Goal: Task Accomplishment & Management: Manage account settings

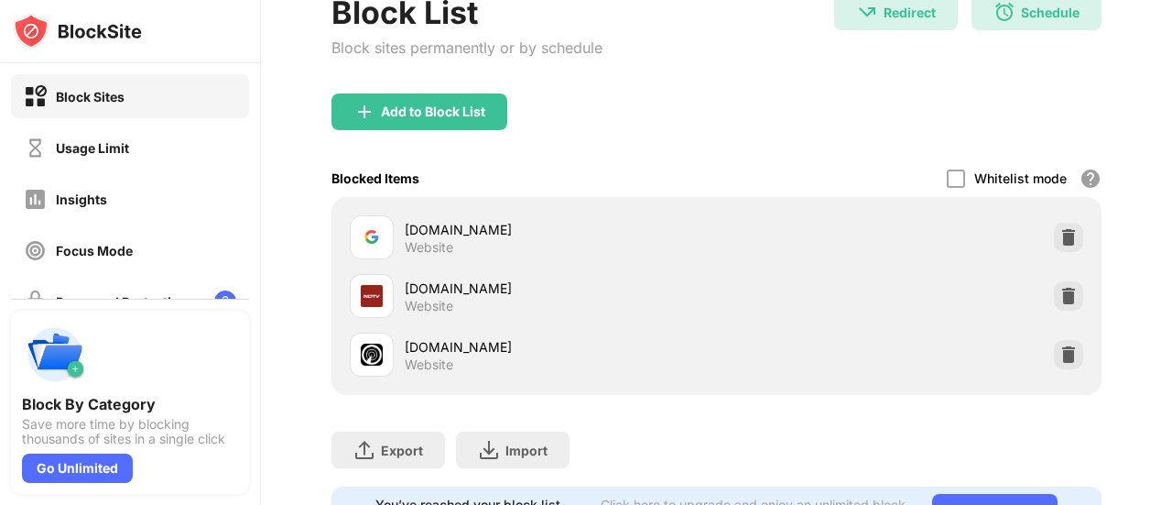
scroll to position [204, 0]
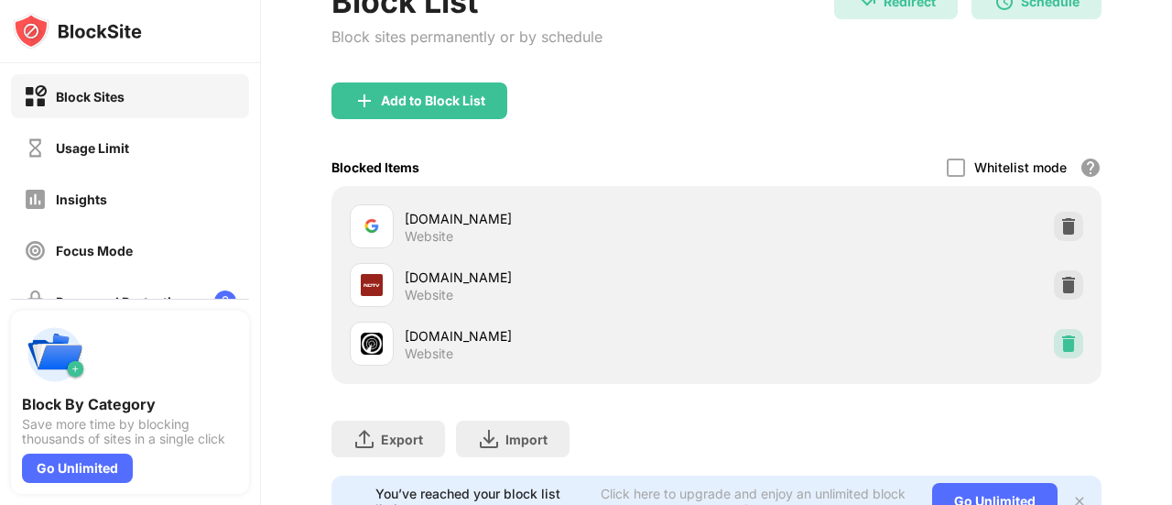
click at [1060, 345] on img at bounding box center [1069, 343] width 18 height 18
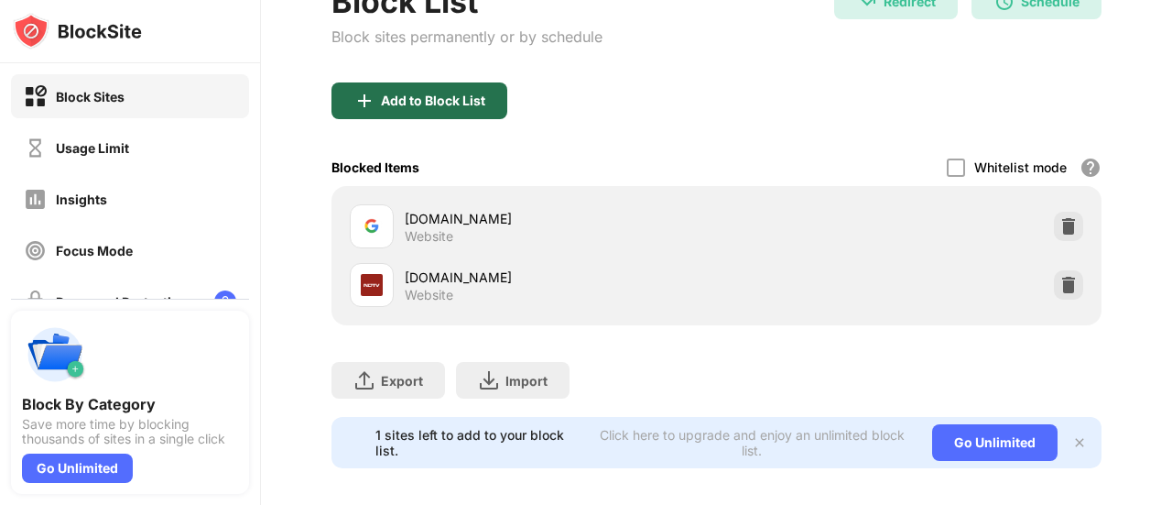
click at [465, 104] on div "Add to Block List" at bounding box center [433, 100] width 104 height 15
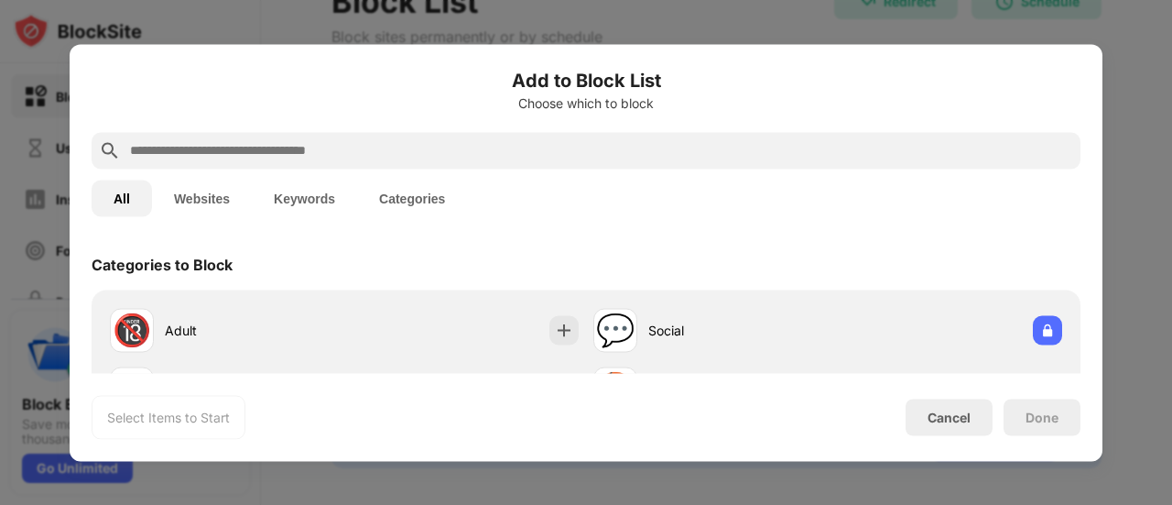
click at [419, 157] on input "text" at bounding box center [600, 150] width 945 height 22
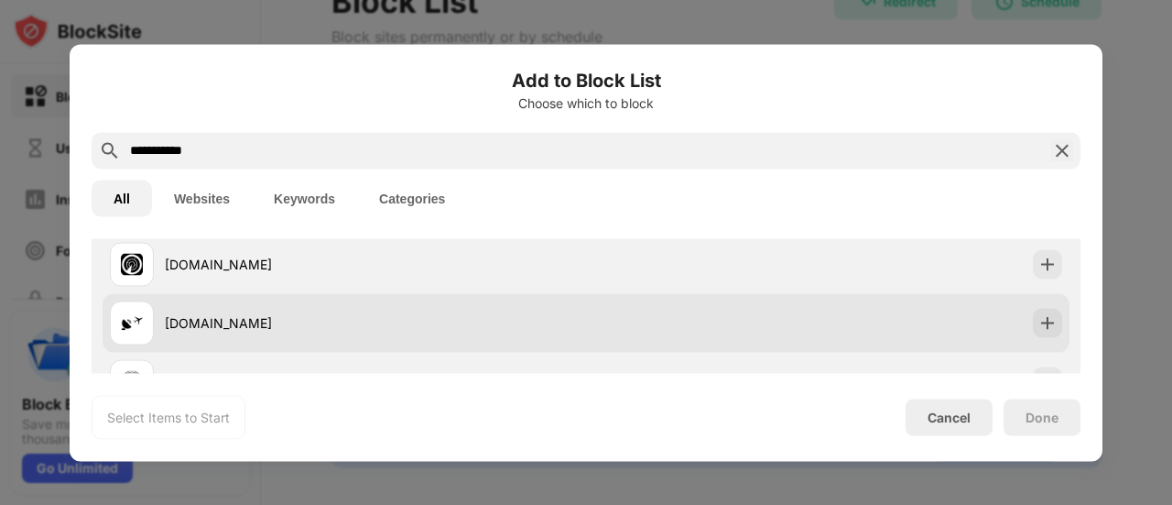
scroll to position [121, 0]
type input "**********"
click at [320, 263] on div "[DOMAIN_NAME]" at bounding box center [375, 267] width 421 height 19
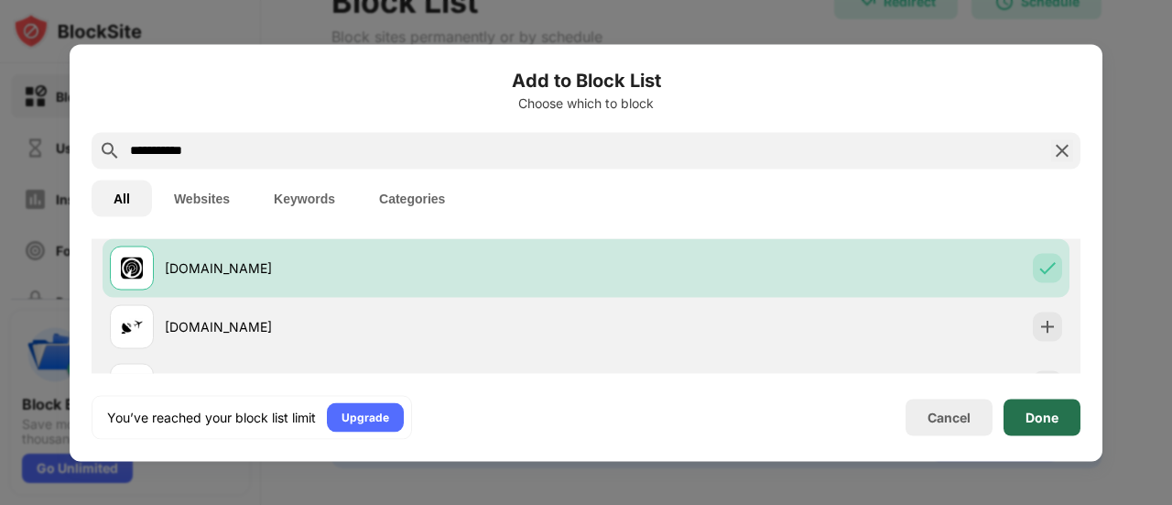
click at [1017, 420] on div "Done" at bounding box center [1042, 416] width 77 height 37
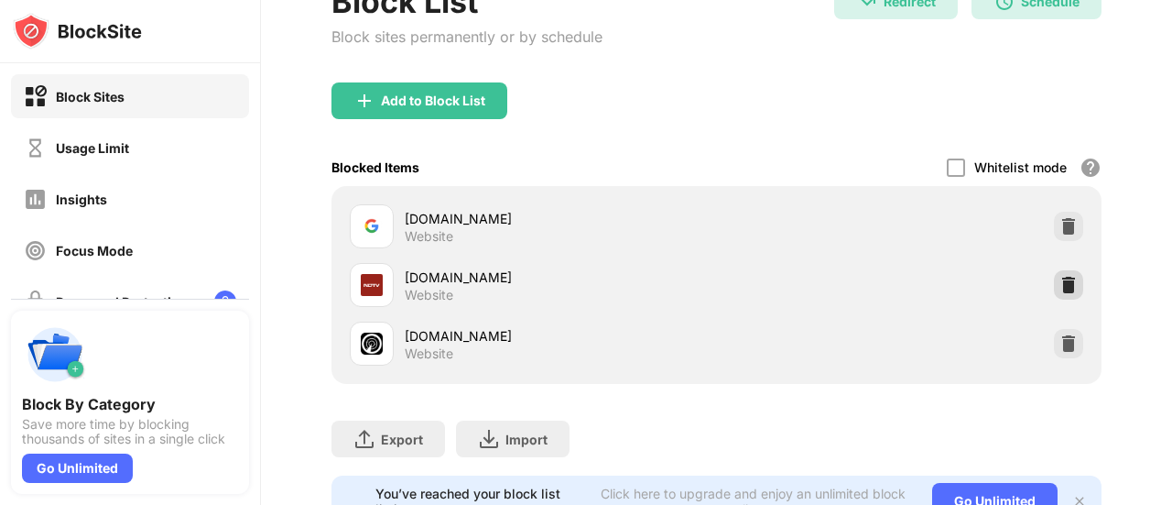
click at [1060, 289] on img at bounding box center [1069, 285] width 18 height 18
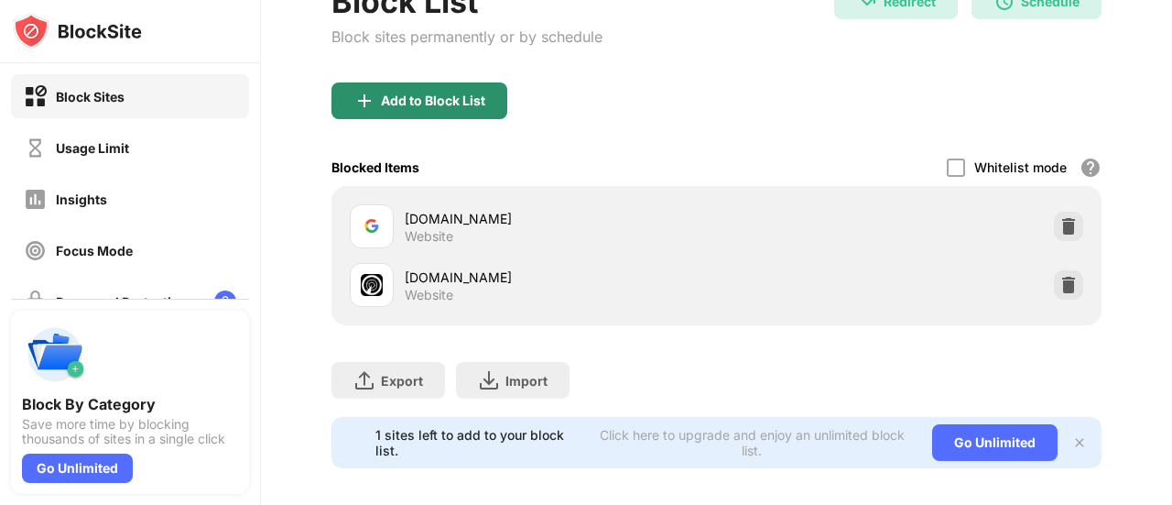
click at [468, 107] on div "Add to Block List" at bounding box center [420, 100] width 176 height 37
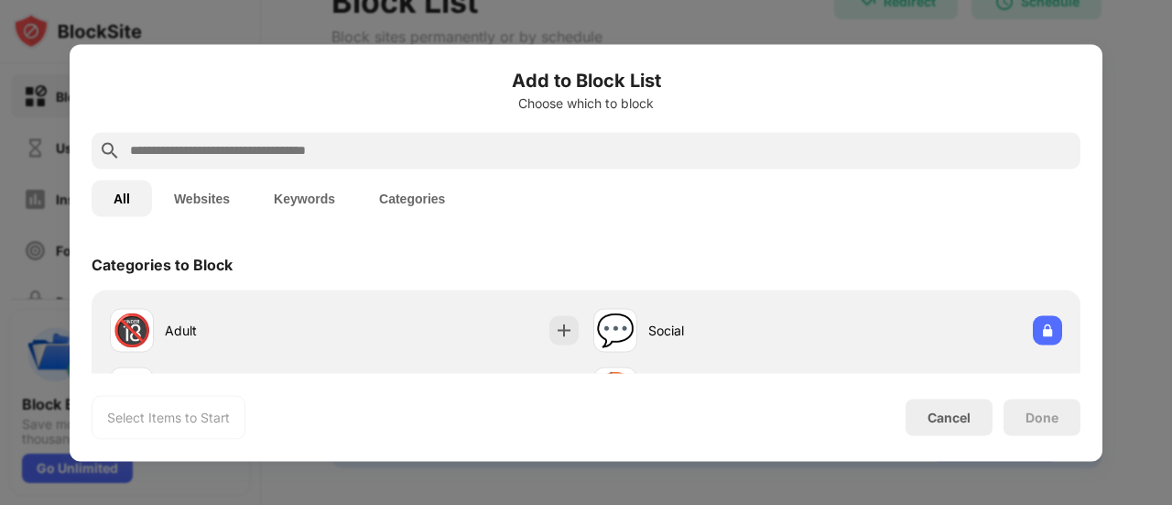
click at [372, 136] on div at bounding box center [586, 150] width 989 height 37
click at [369, 140] on input "text" at bounding box center [600, 150] width 945 height 22
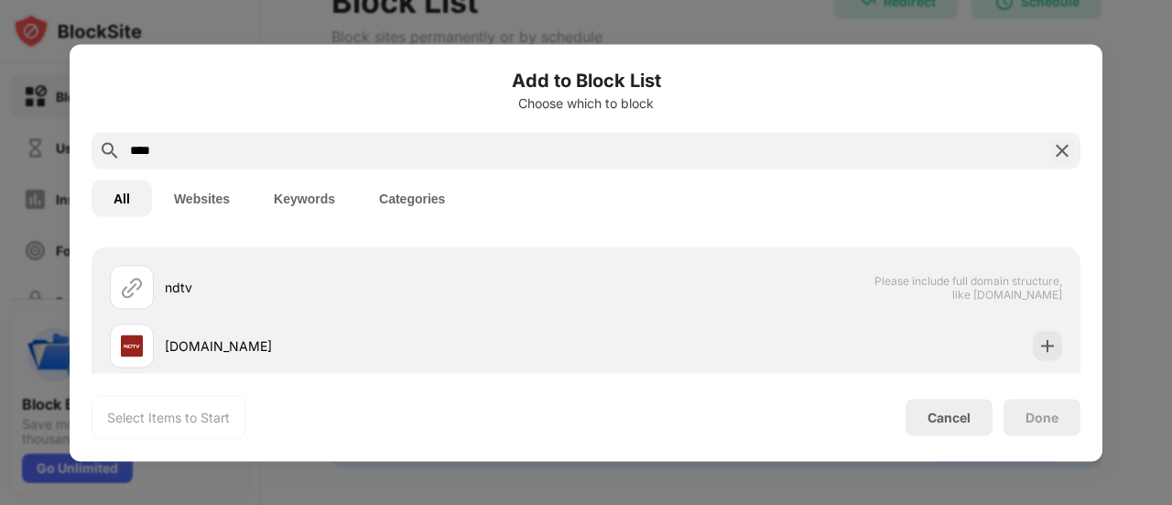
scroll to position [46, 0]
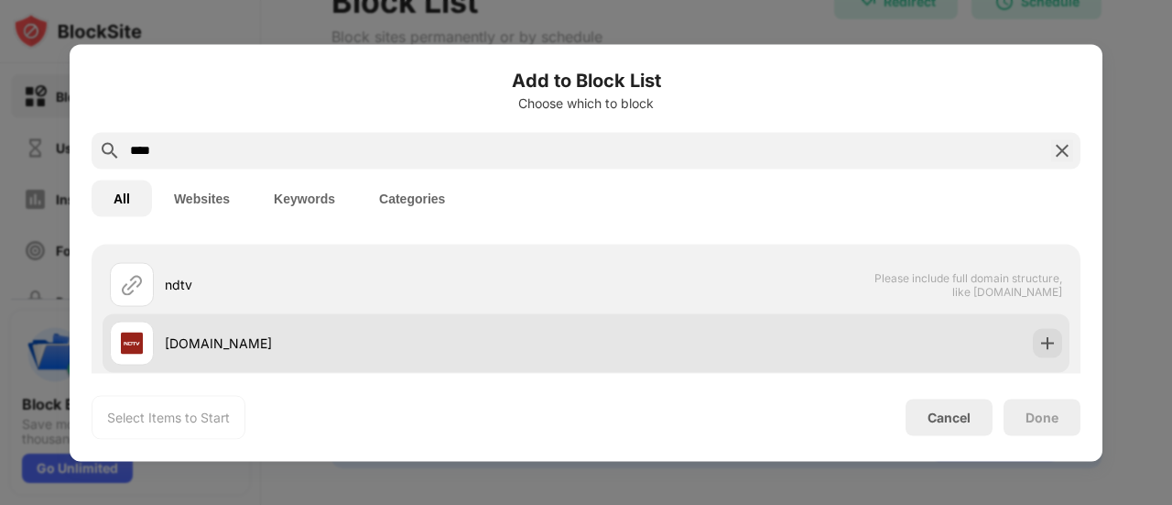
type input "****"
click at [603, 329] on div "[DOMAIN_NAME]" at bounding box center [586, 342] width 967 height 59
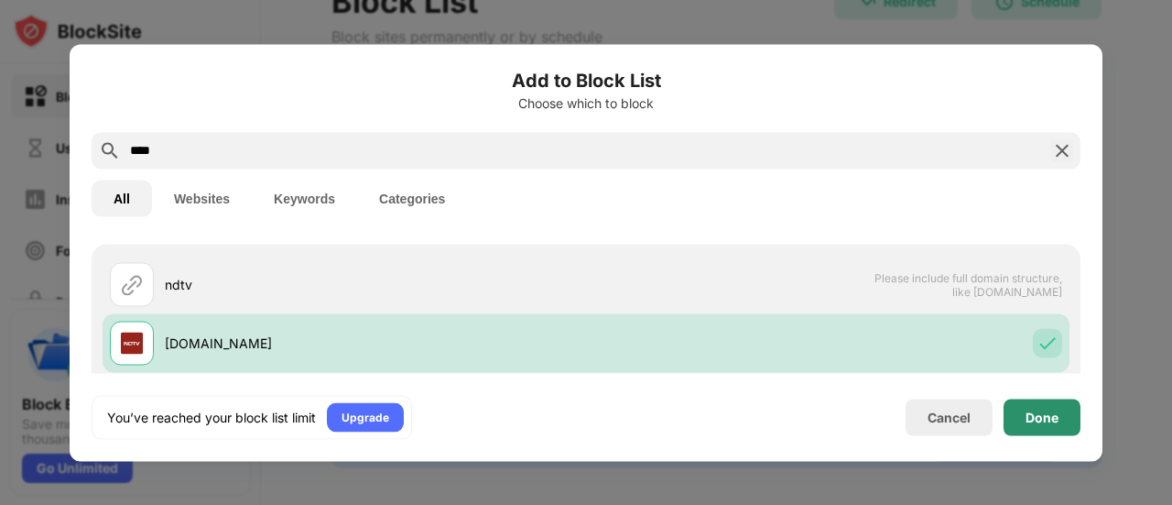
click at [1017, 406] on div "Done" at bounding box center [1042, 416] width 77 height 37
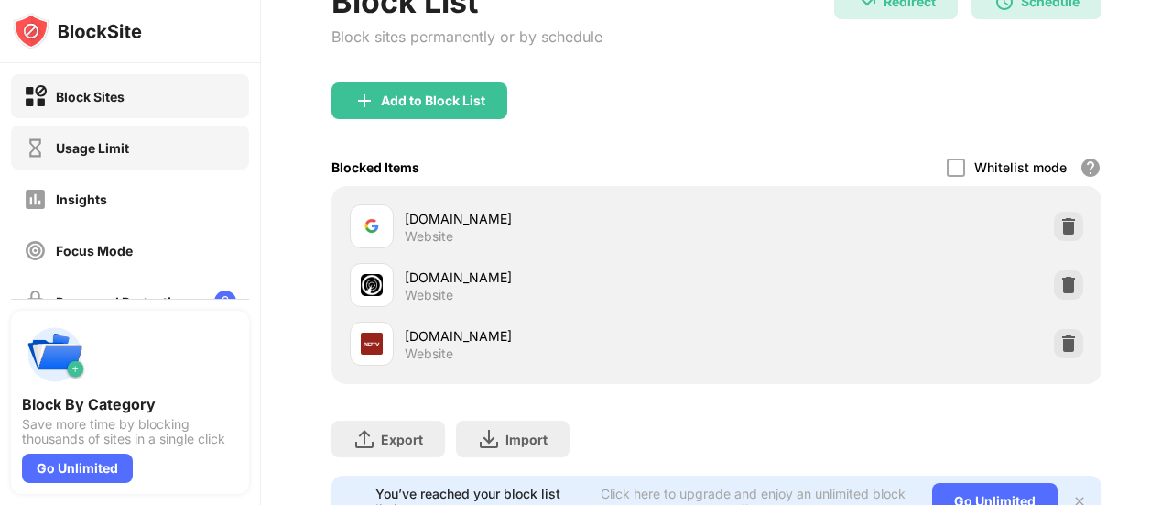
click at [142, 125] on div "Usage Limit" at bounding box center [130, 147] width 238 height 44
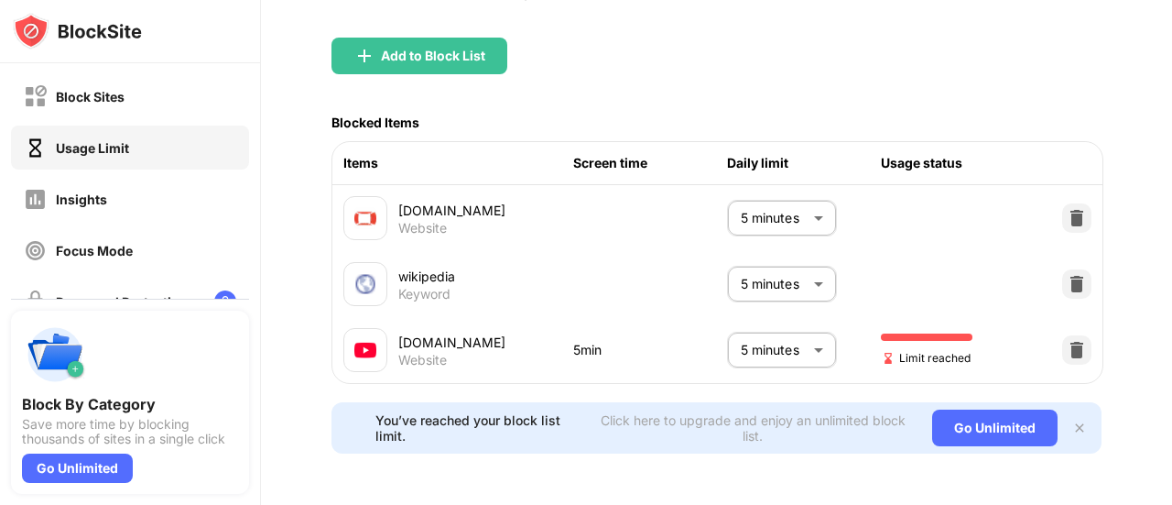
scroll to position [204, 0]
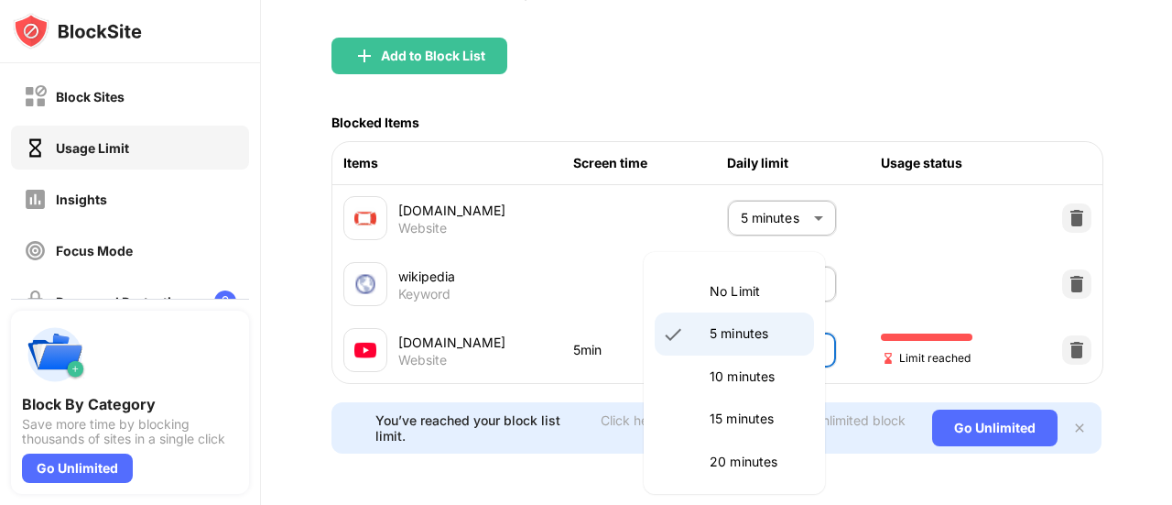
click at [784, 344] on body "Block Sites Usage Limit Insights Focus Mode Password Protection Custom Block Pa…" at bounding box center [586, 252] width 1172 height 505
click at [776, 454] on p "20 minutes" at bounding box center [756, 462] width 93 height 20
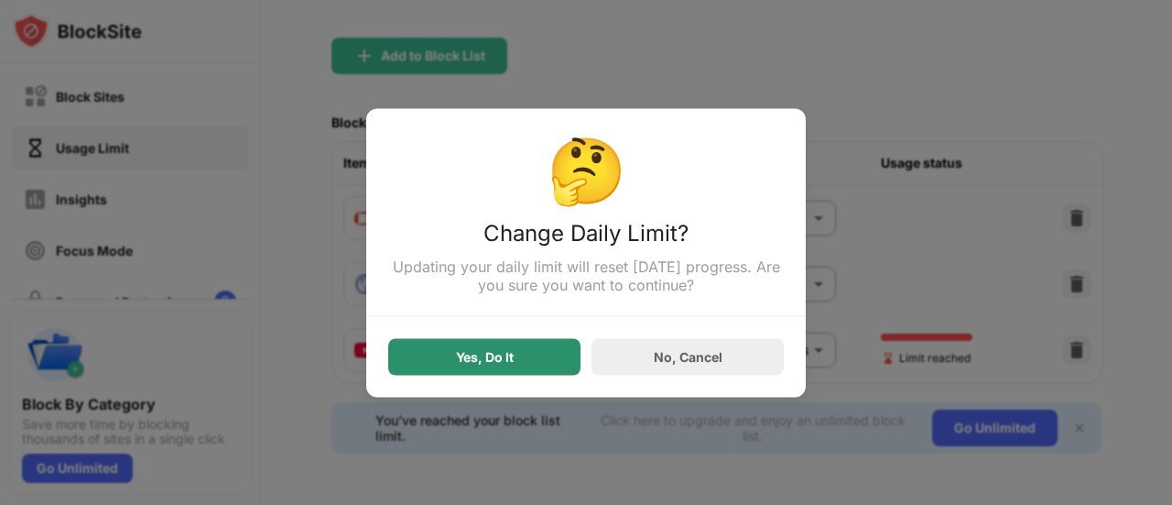
click at [474, 370] on div "Yes, Do It" at bounding box center [484, 356] width 192 height 37
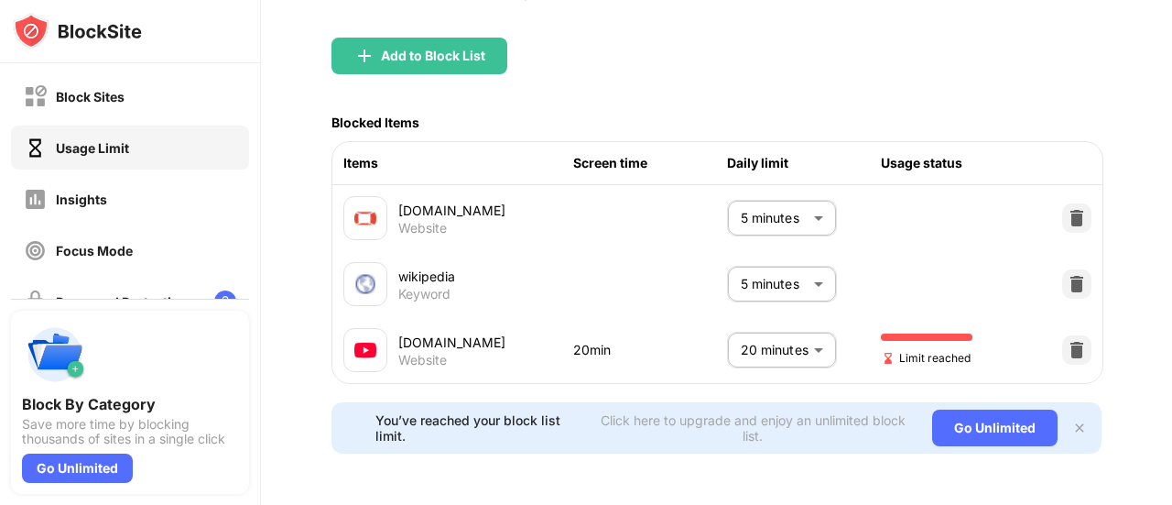
click at [752, 344] on body "Block Sites Usage Limit Insights Focus Mode Password Protection Custom Block Pa…" at bounding box center [586, 252] width 1172 height 505
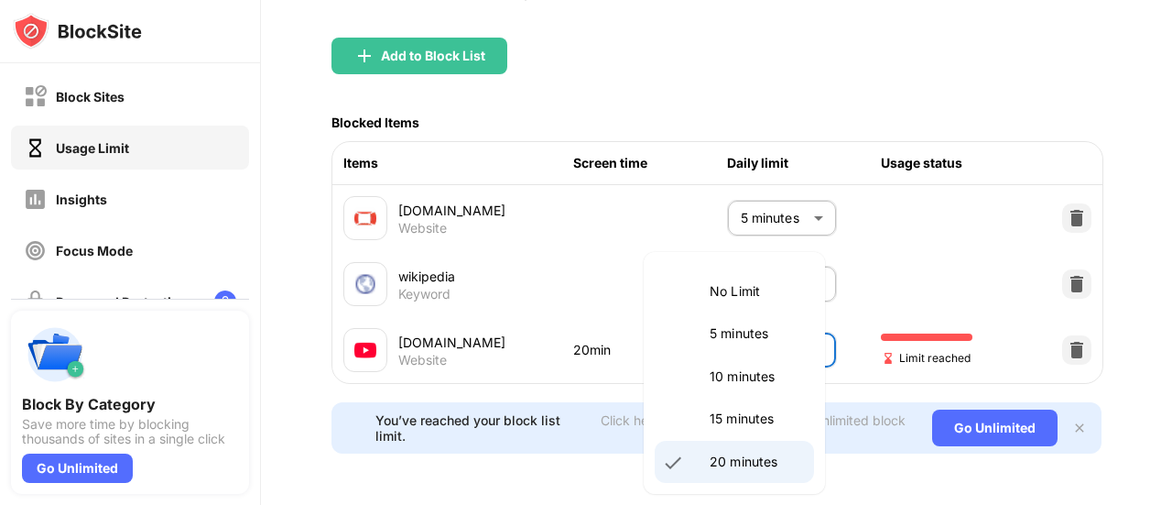
click at [702, 341] on li "5 minutes" at bounding box center [734, 333] width 159 height 42
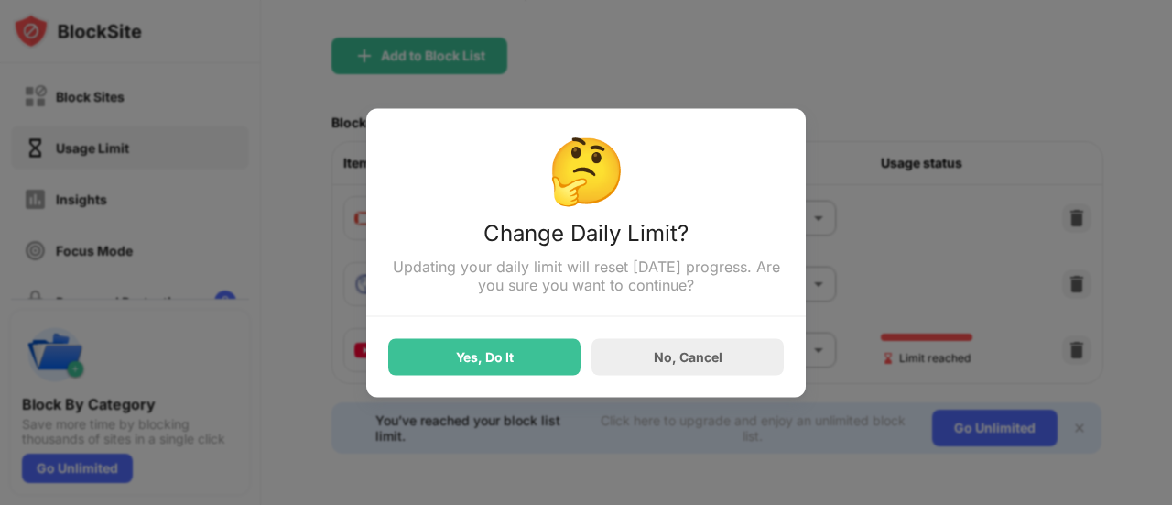
click at [463, 351] on div "Yes, Do It" at bounding box center [485, 356] width 58 height 15
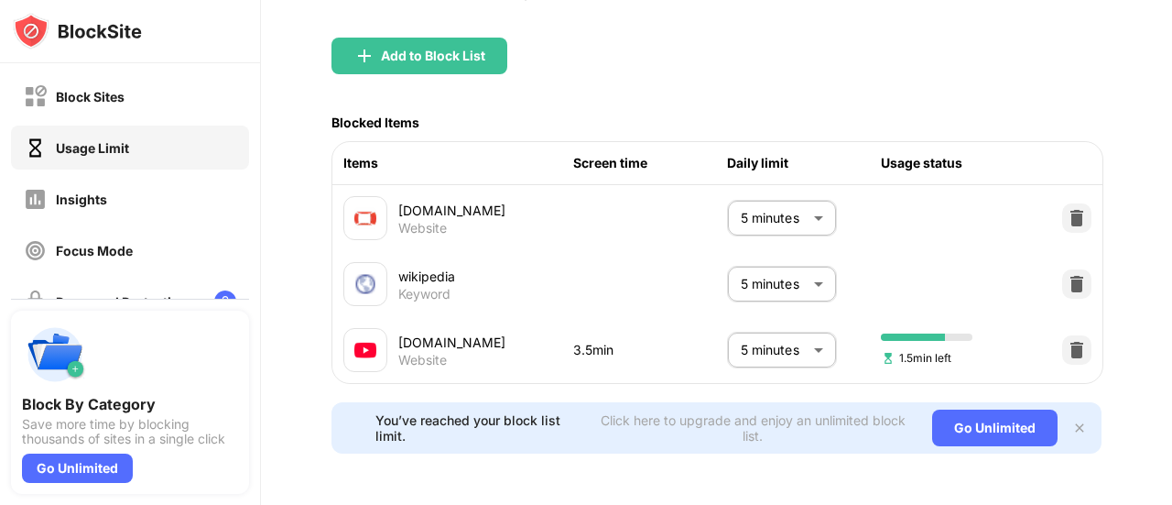
click at [779, 347] on body "Block Sites Usage Limit Insights Focus Mode Password Protection Custom Block Pa…" at bounding box center [586, 252] width 1172 height 505
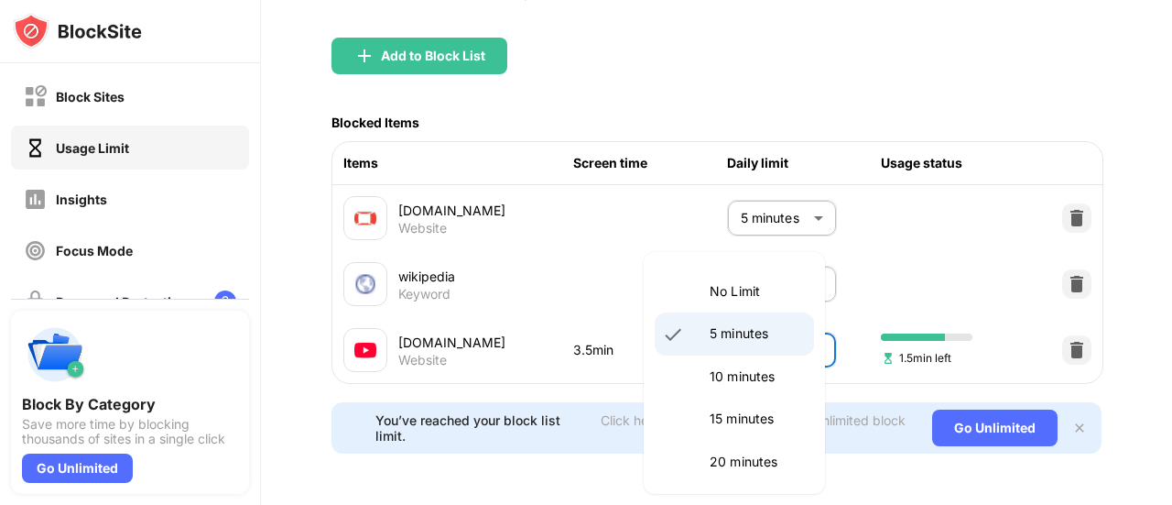
click at [702, 375] on li "10 minutes" at bounding box center [734, 376] width 159 height 42
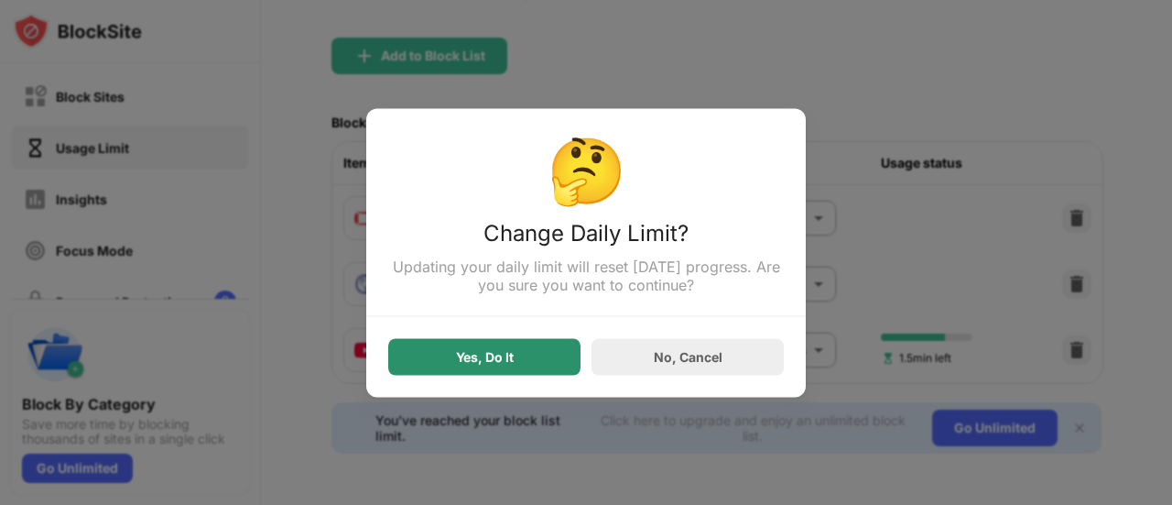
click at [449, 358] on div "Yes, Do It" at bounding box center [484, 356] width 192 height 37
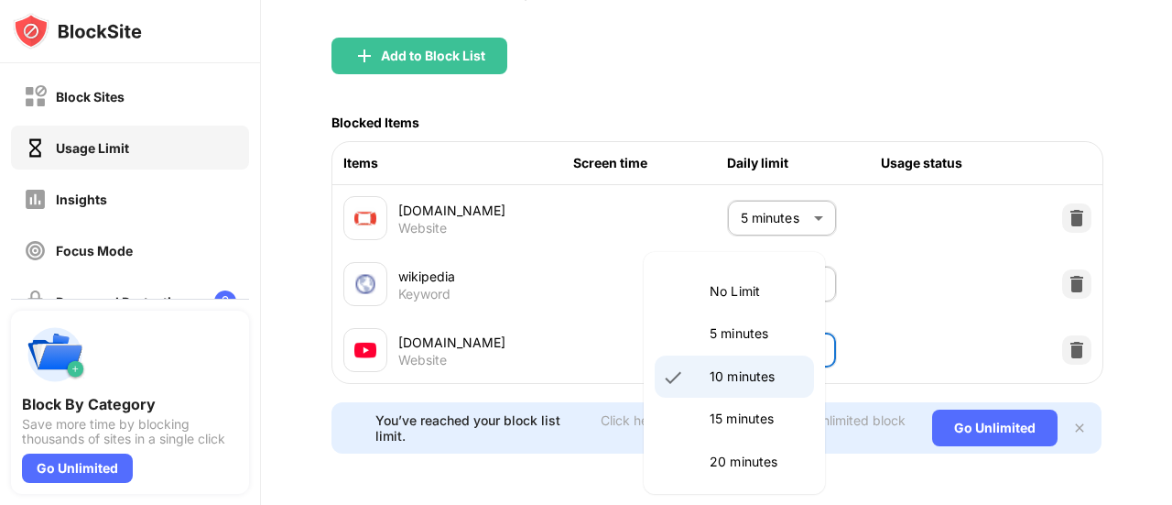
click at [768, 338] on body "Block Sites Usage Limit Insights Focus Mode Password Protection Custom Block Pa…" at bounding box center [586, 252] width 1172 height 505
click at [715, 318] on li "5 minutes" at bounding box center [734, 333] width 159 height 42
type input "*"
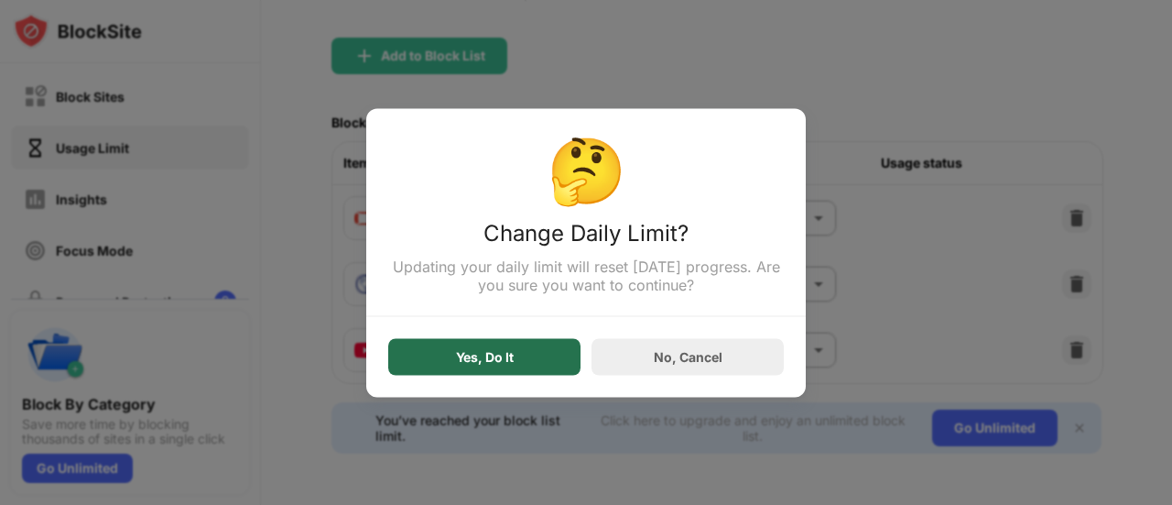
click at [456, 354] on div "Yes, Do It" at bounding box center [485, 356] width 58 height 15
